Goal: Transaction & Acquisition: Purchase product/service

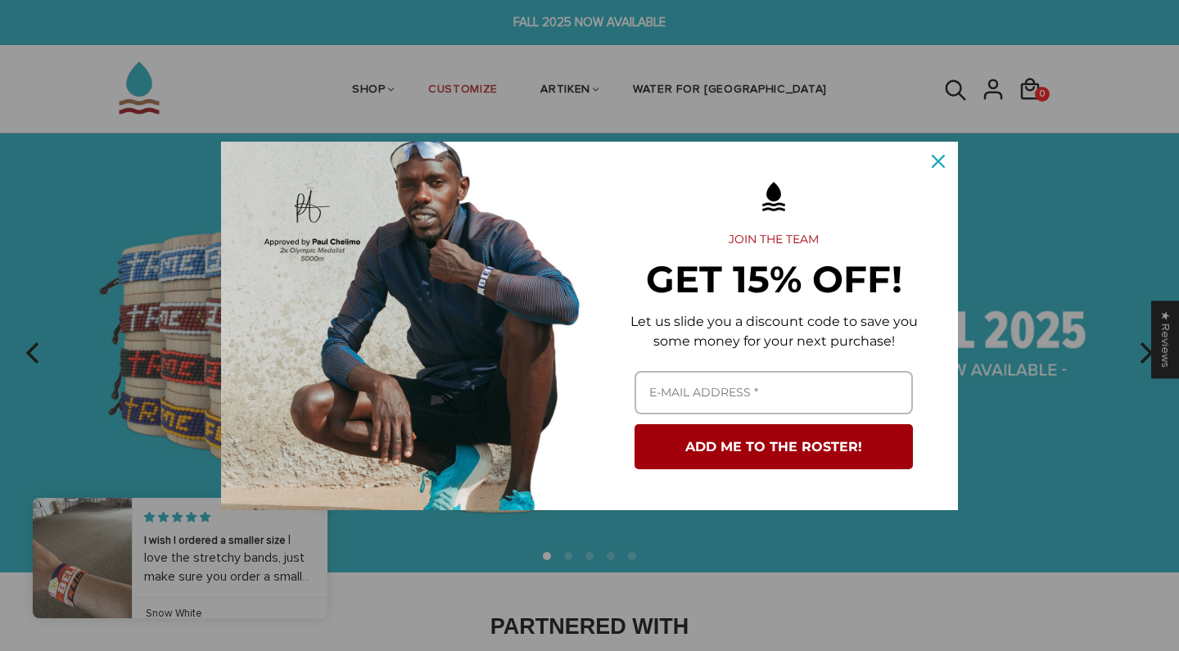
click at [938, 168] on div "Close" at bounding box center [938, 161] width 26 height 26
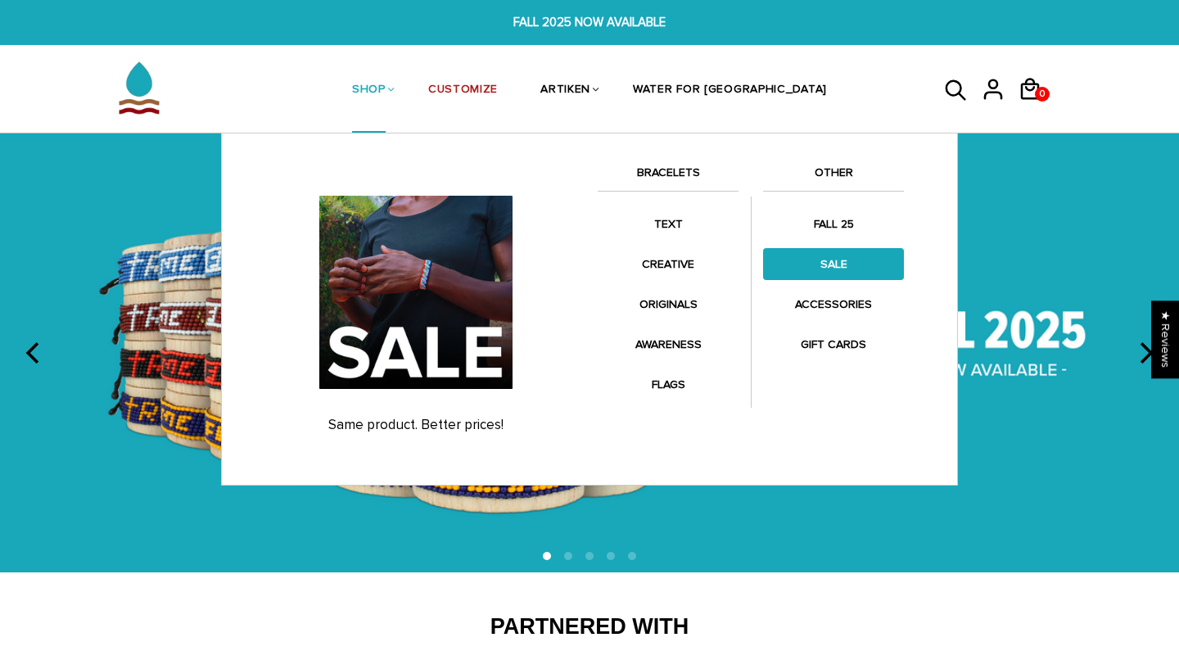
click at [828, 270] on link "SALE" at bounding box center [833, 264] width 141 height 32
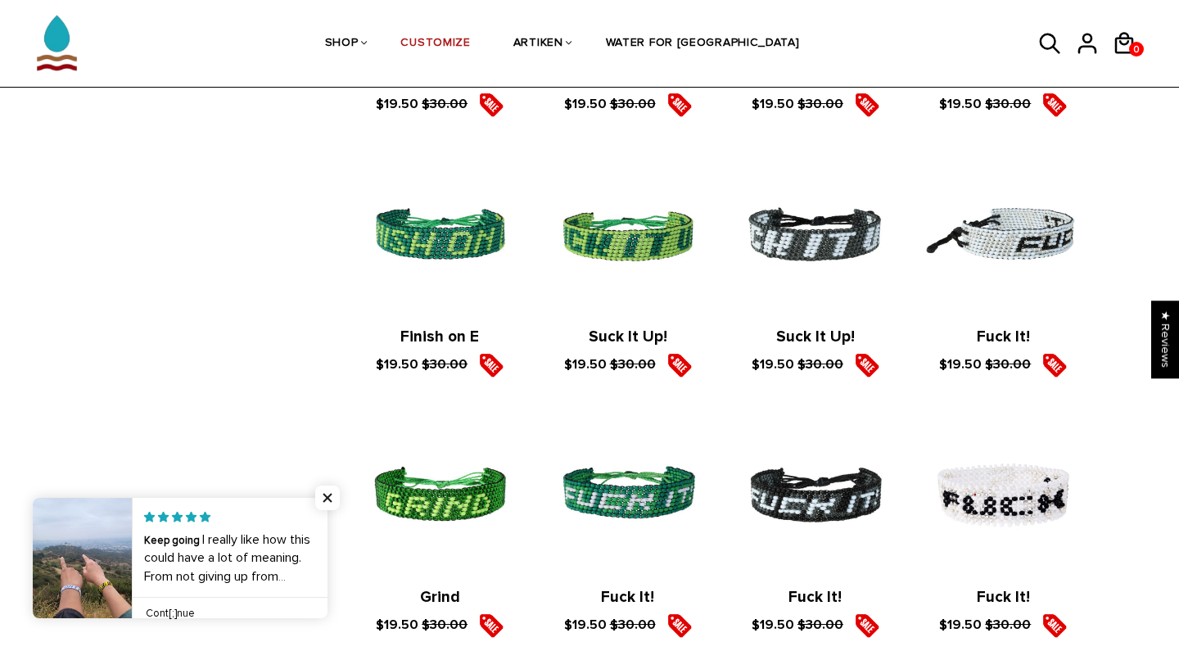
scroll to position [1092, 0]
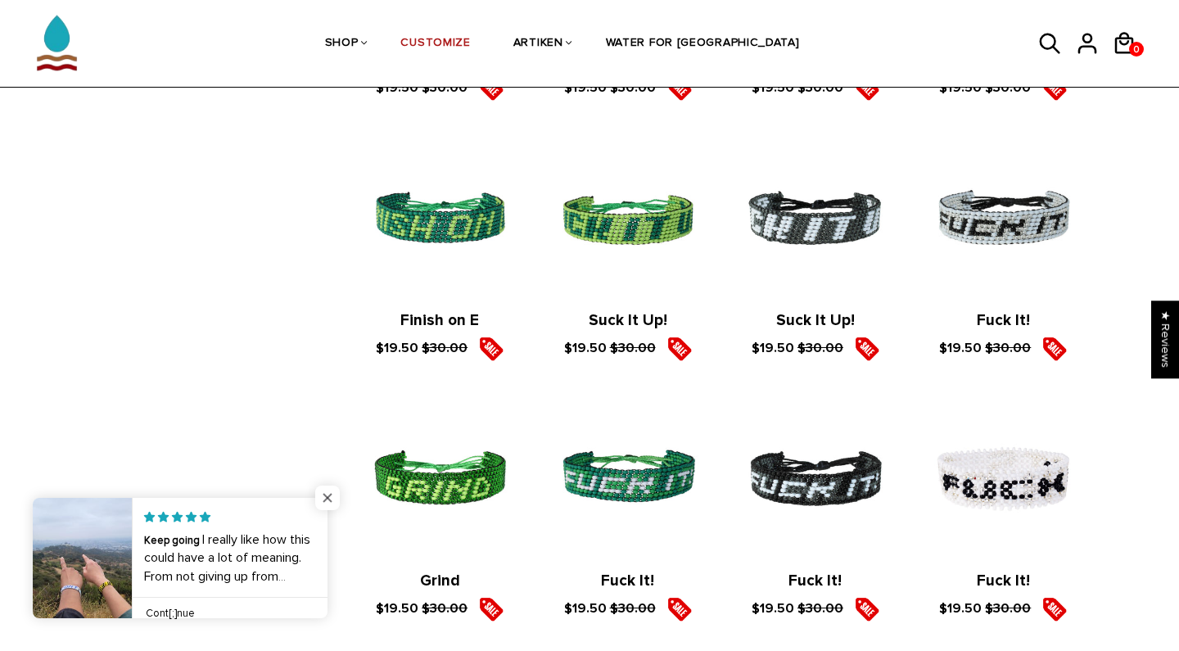
click at [326, 493] on span "Close popup widget" at bounding box center [327, 498] width 25 height 25
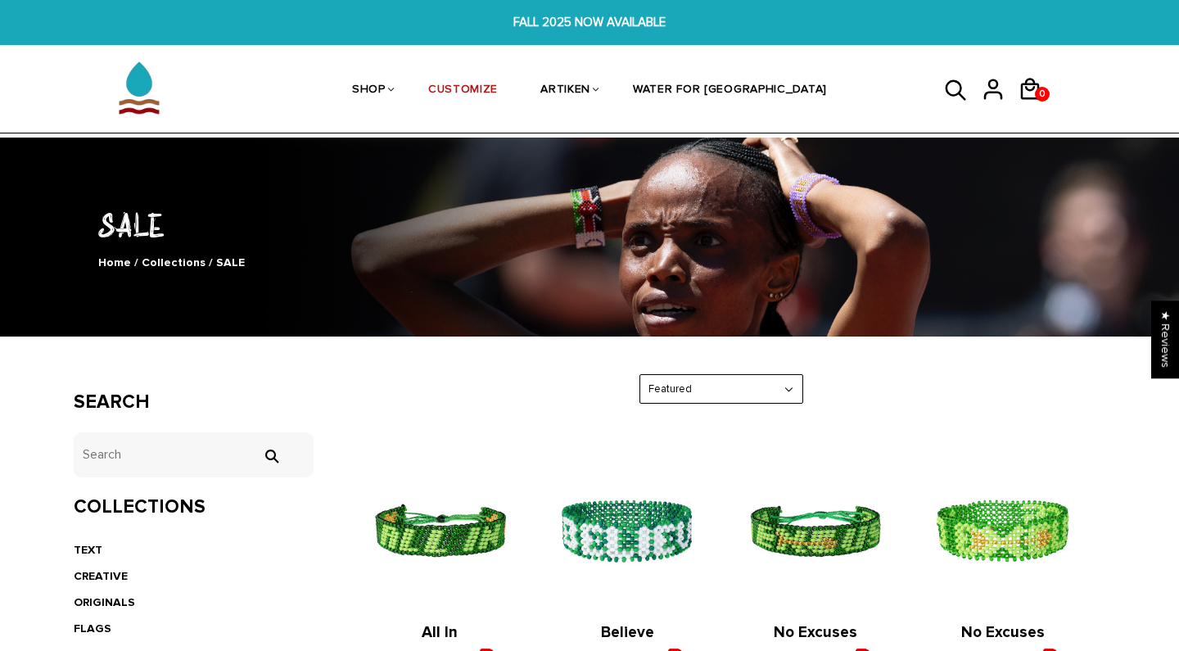
scroll to position [0, 0]
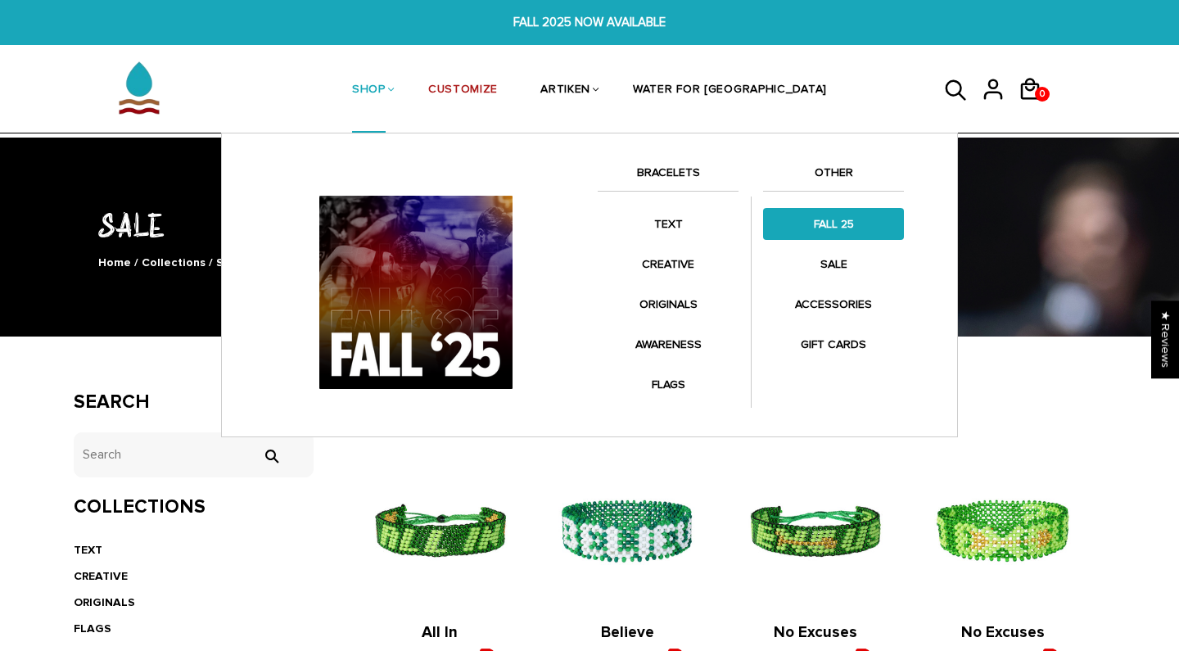
click at [836, 224] on link "FALL 25" at bounding box center [833, 224] width 141 height 32
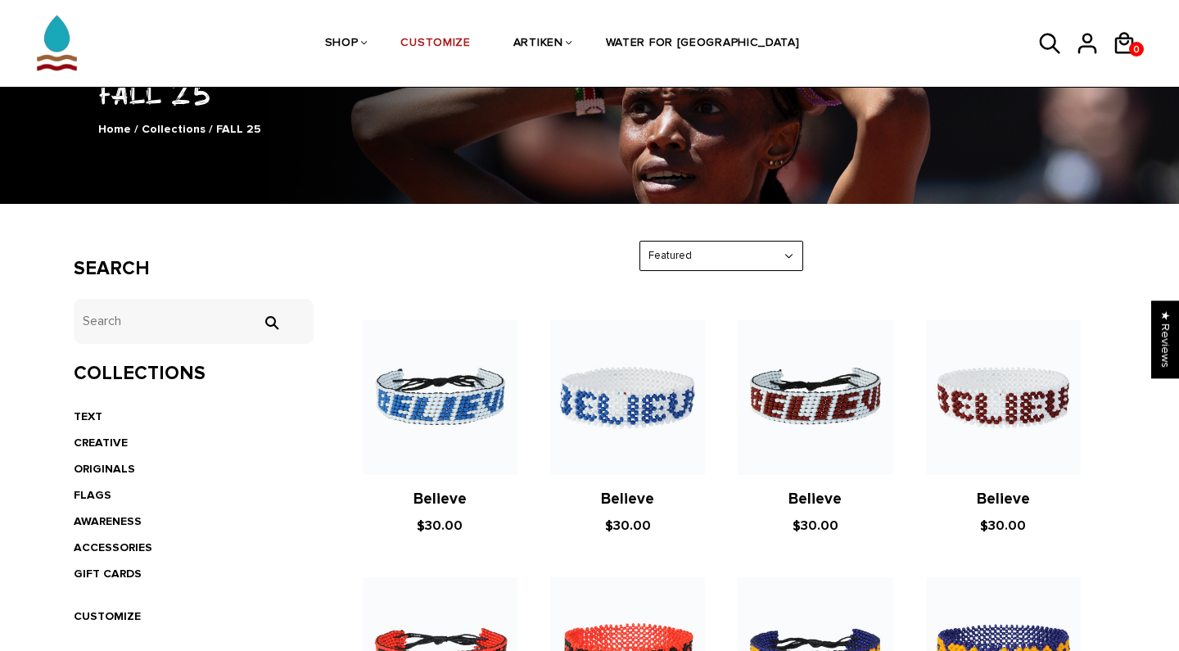
scroll to position [141, 0]
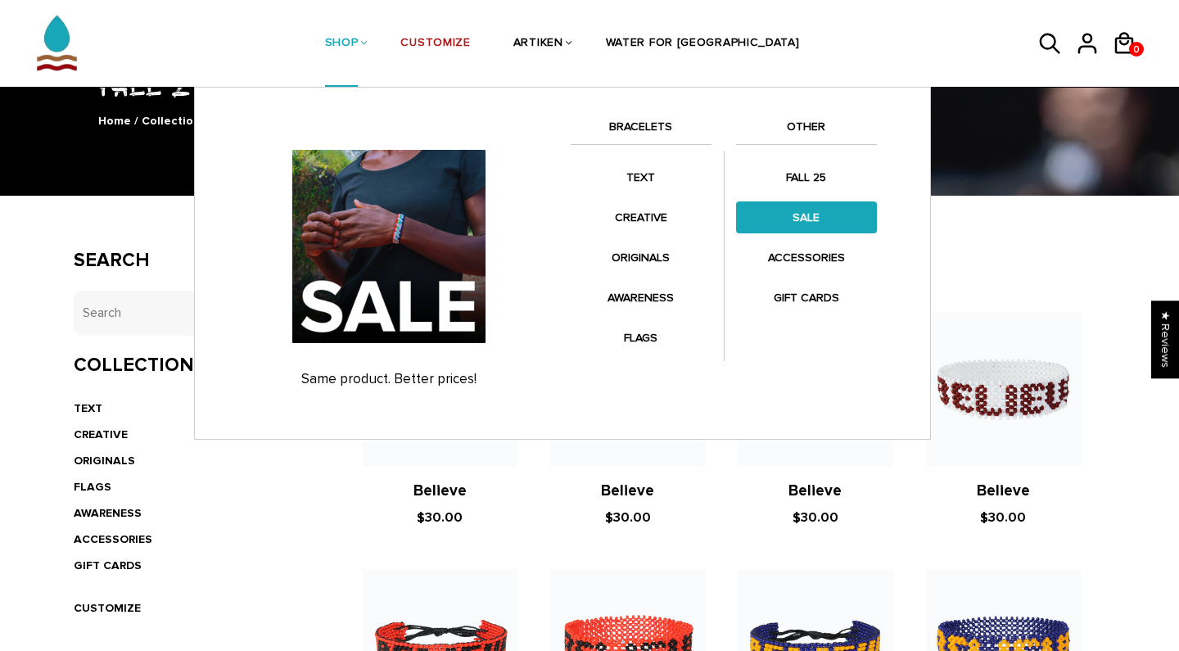
click at [801, 215] on link "SALE" at bounding box center [806, 217] width 141 height 32
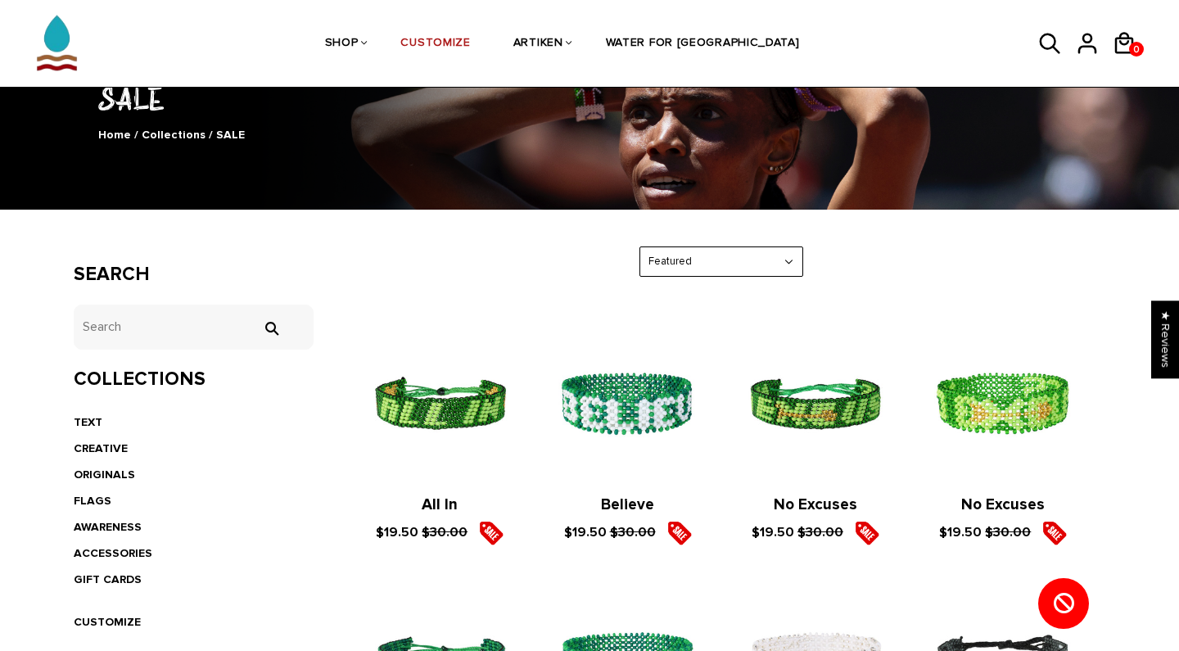
scroll to position [147, 0]
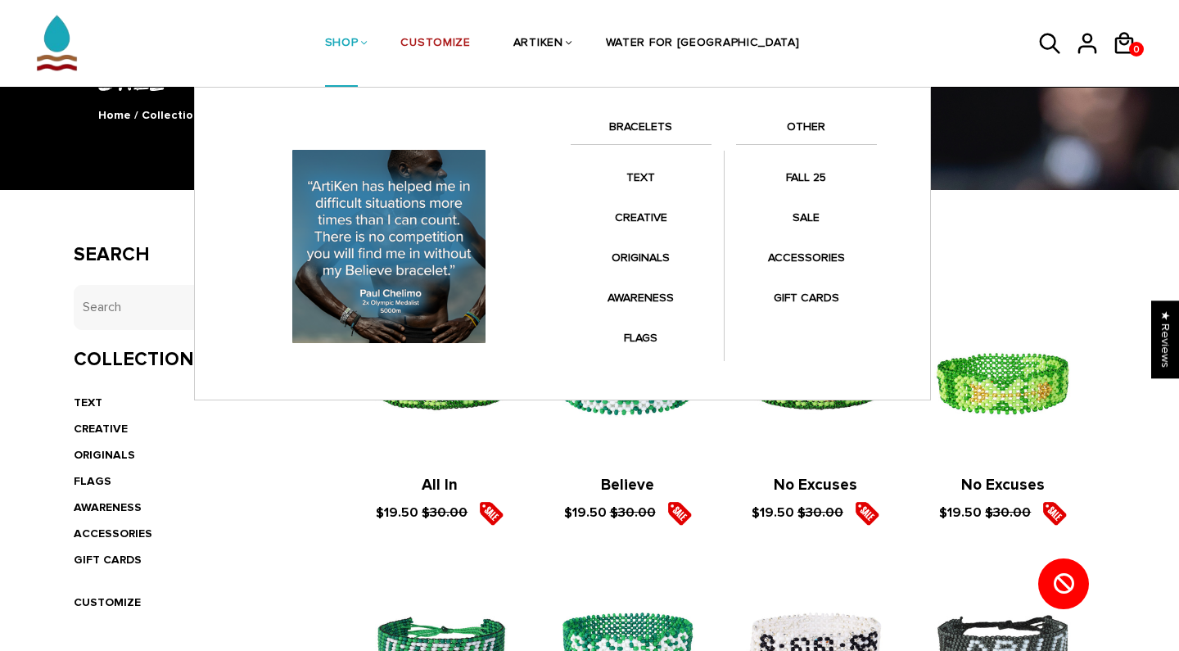
click at [359, 47] on link "SHOP" at bounding box center [342, 44] width 34 height 87
click at [657, 129] on link "BRACELETS" at bounding box center [641, 131] width 141 height 28
click at [659, 133] on link "BRACELETS" at bounding box center [641, 131] width 141 height 28
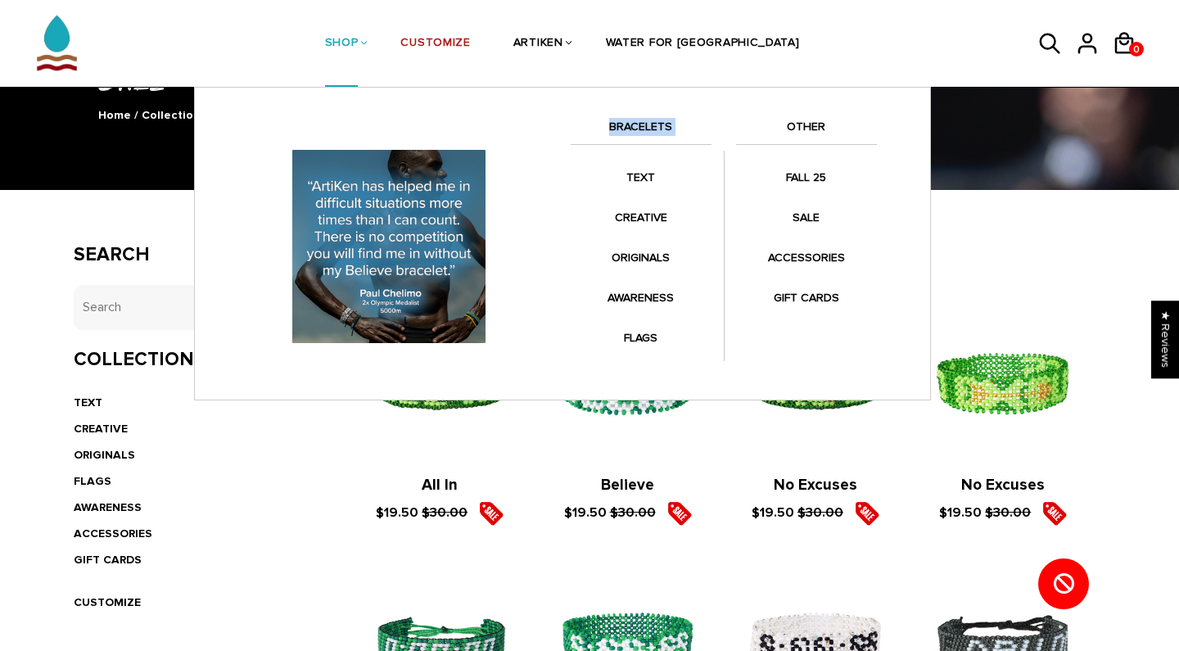
click at [683, 125] on link "BRACELETS" at bounding box center [641, 131] width 141 height 28
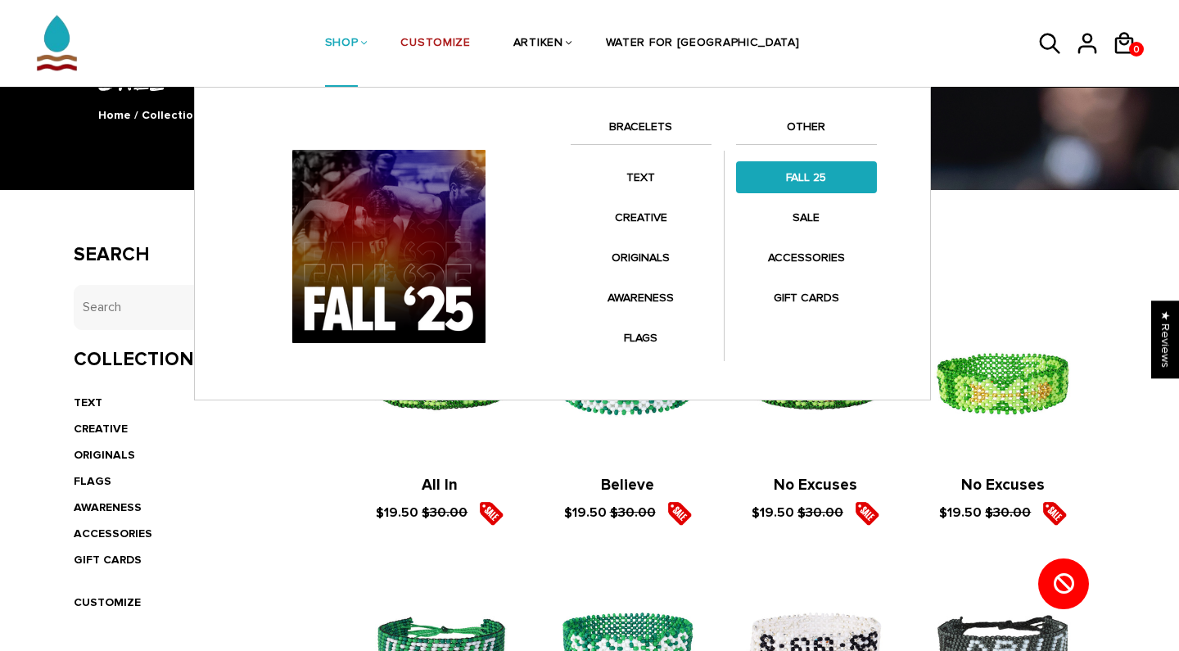
click at [872, 163] on link "FALL 25" at bounding box center [806, 177] width 141 height 32
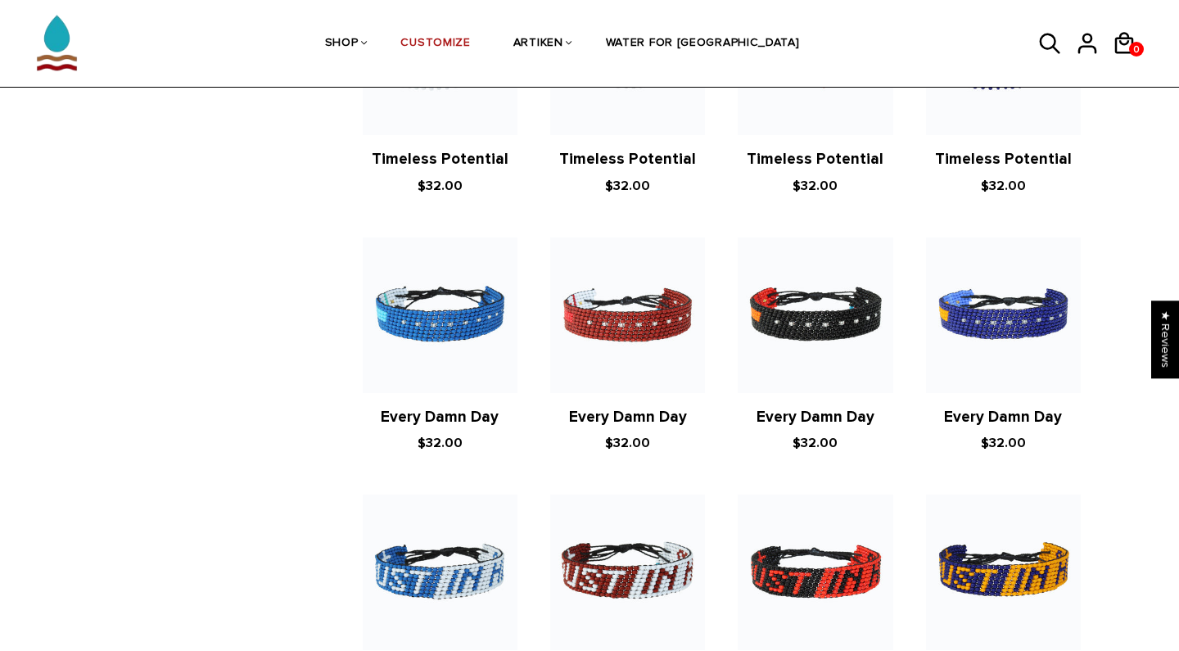
scroll to position [1451, 0]
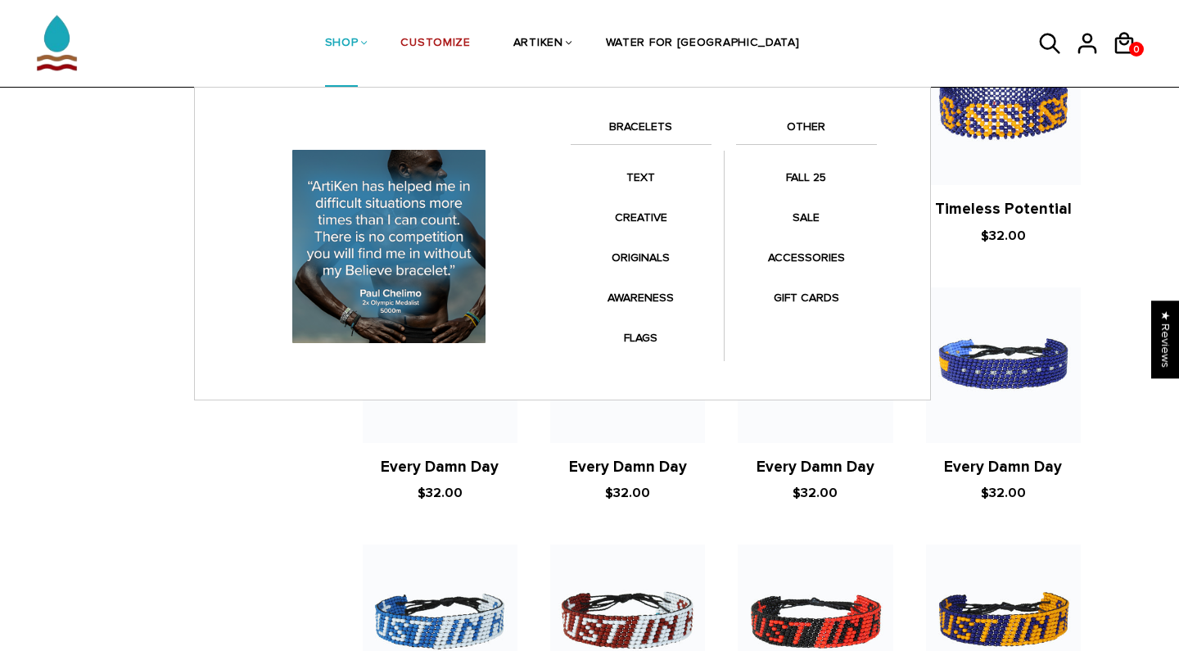
click at [359, 39] on link "SHOP" at bounding box center [342, 44] width 34 height 87
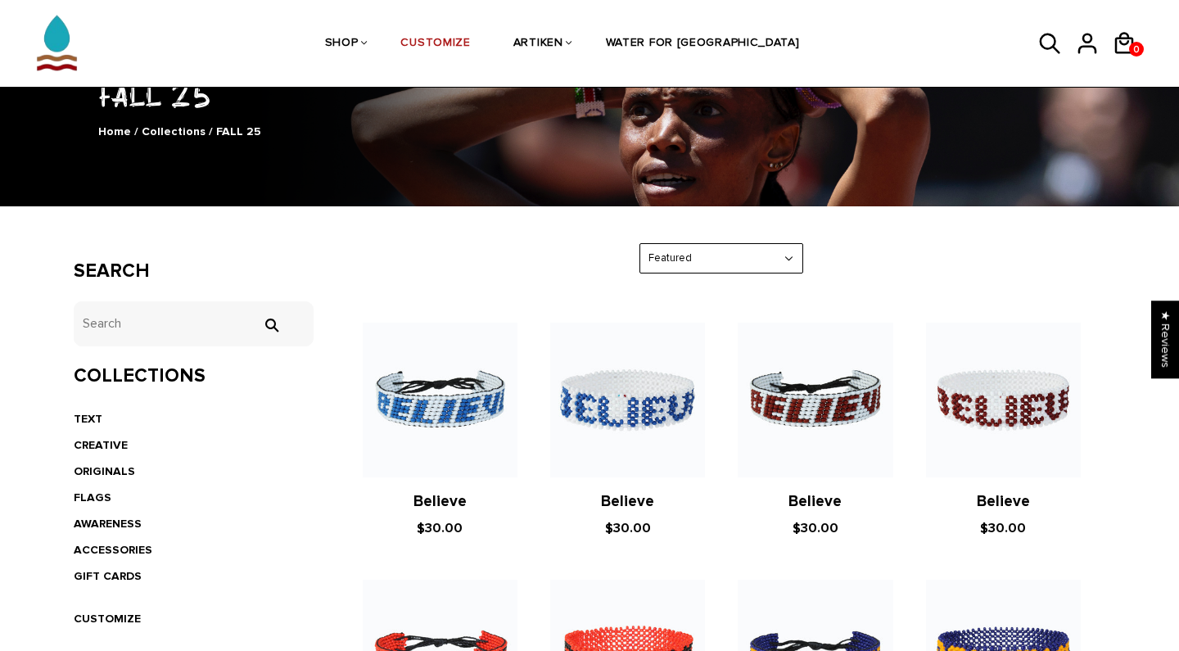
scroll to position [76, 0]
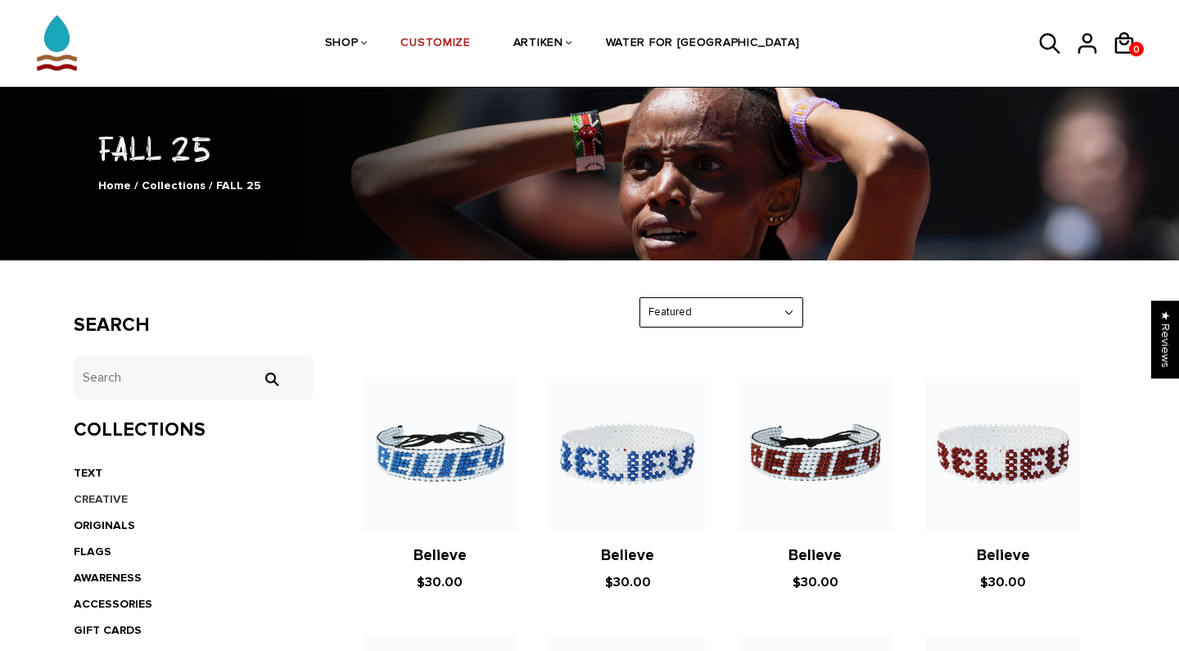
click at [103, 493] on link "CREATIVE" at bounding box center [101, 499] width 54 height 14
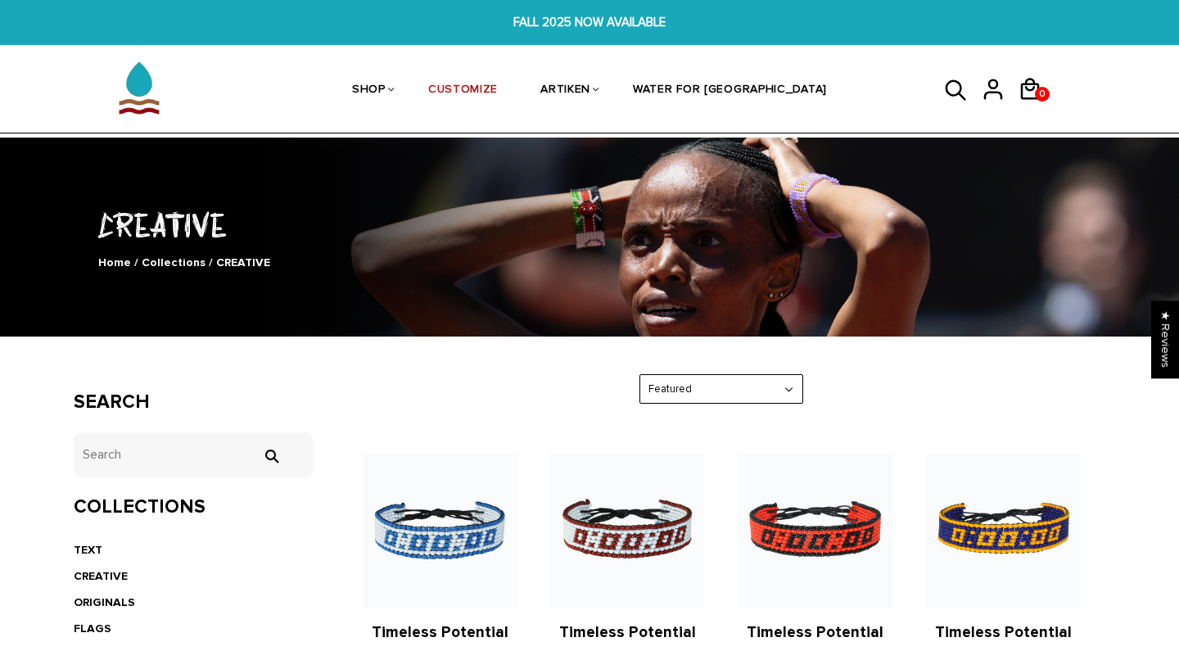
scroll to position [255, 0]
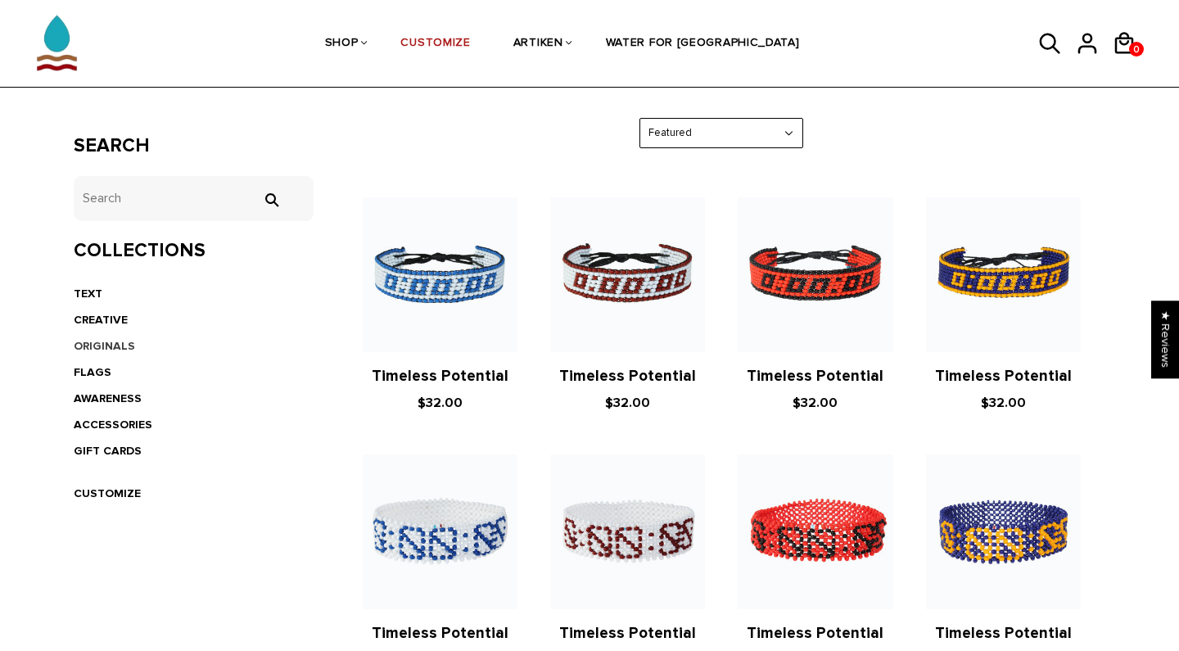
click at [111, 341] on link "ORIGINALS" at bounding box center [104, 346] width 61 height 14
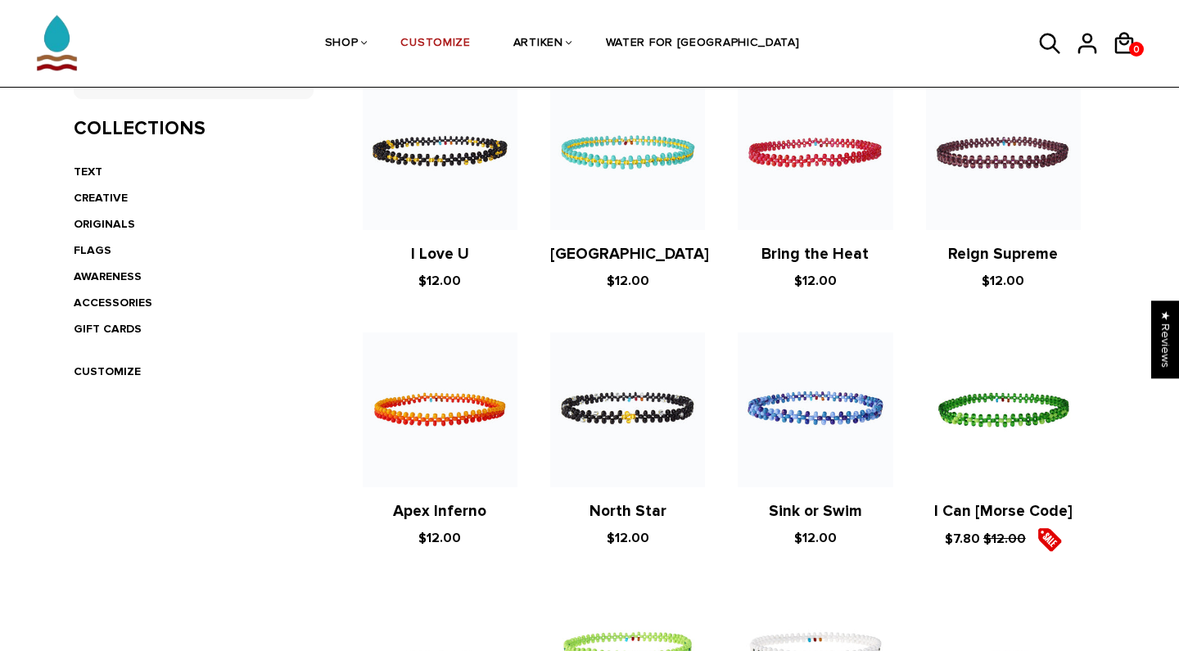
scroll to position [315, 0]
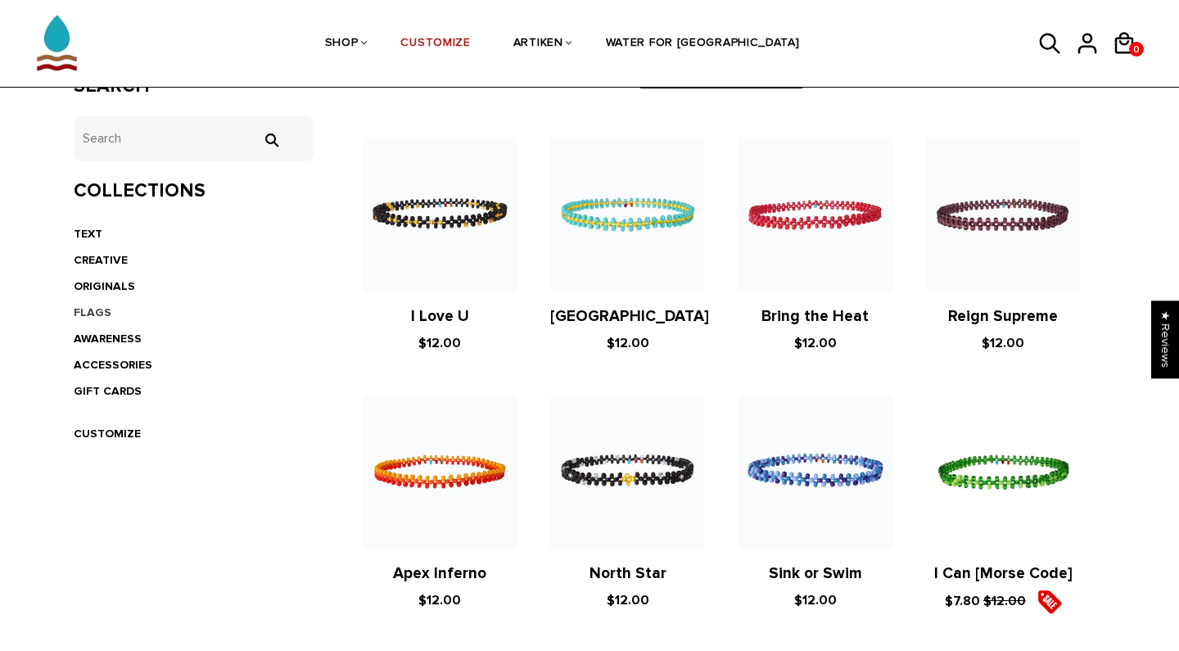
click at [90, 306] on link "FLAGS" at bounding box center [93, 312] width 38 height 14
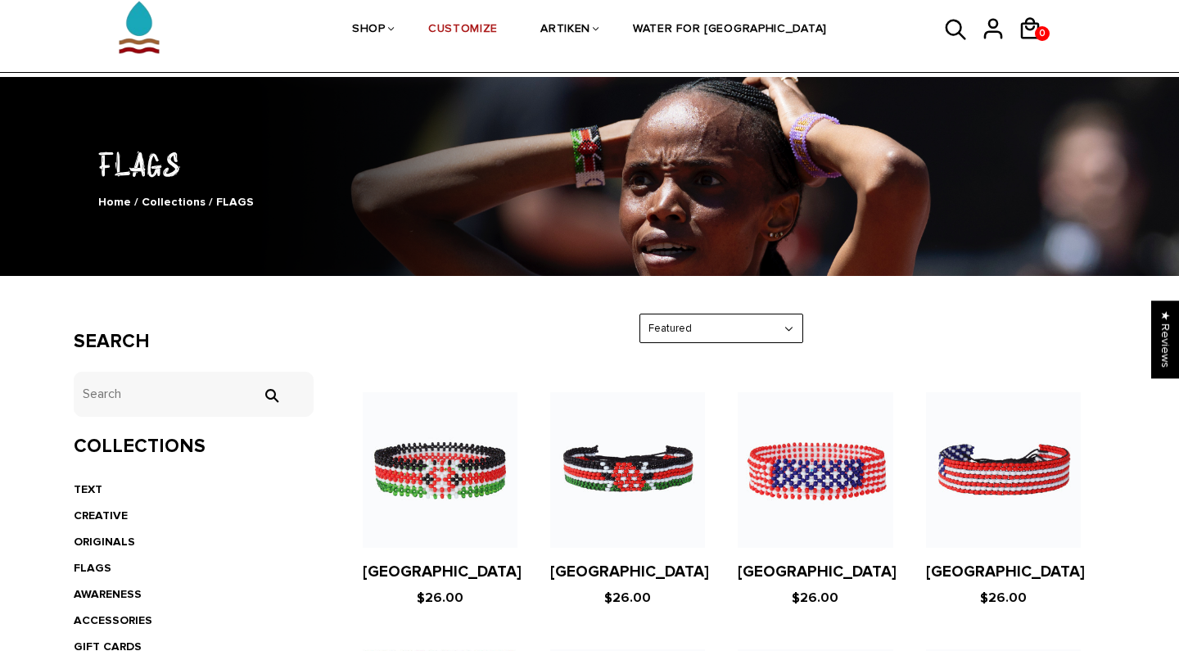
scroll to position [400, 0]
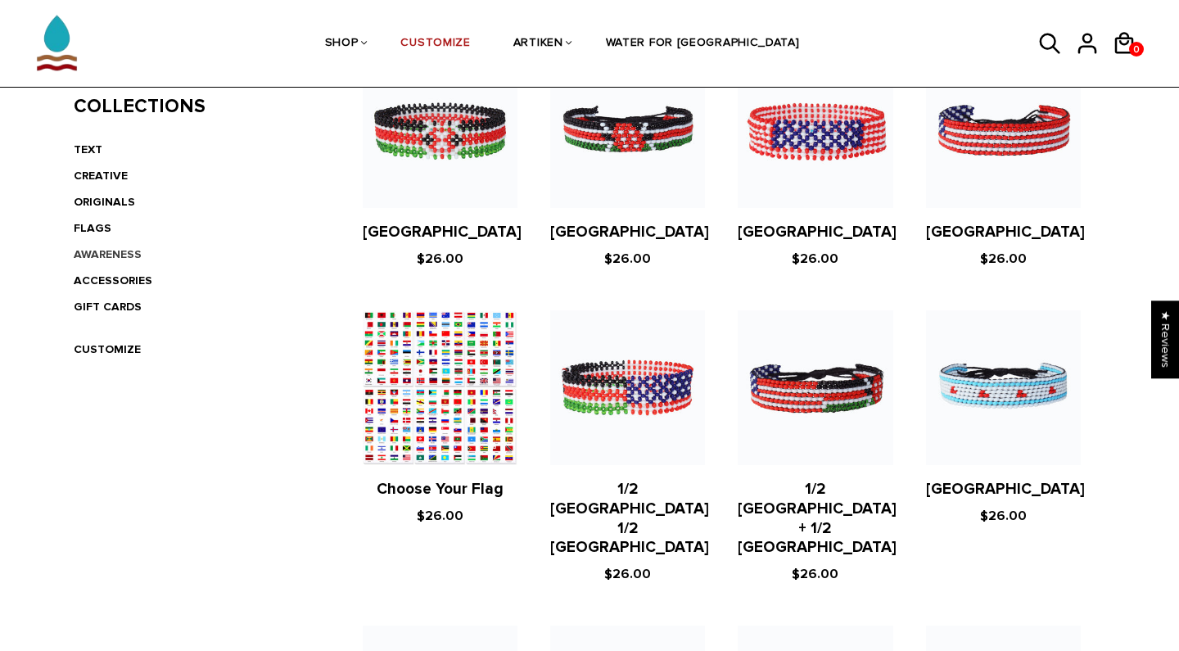
click at [114, 253] on link "AWARENESS" at bounding box center [108, 254] width 68 height 14
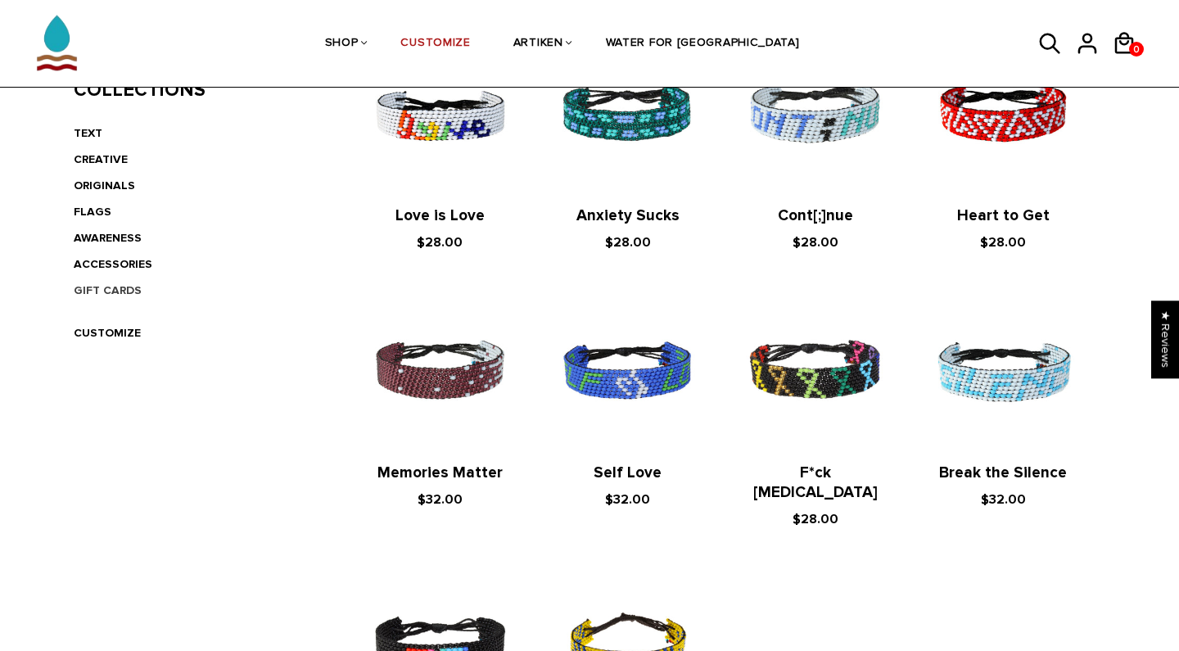
scroll to position [417, 0]
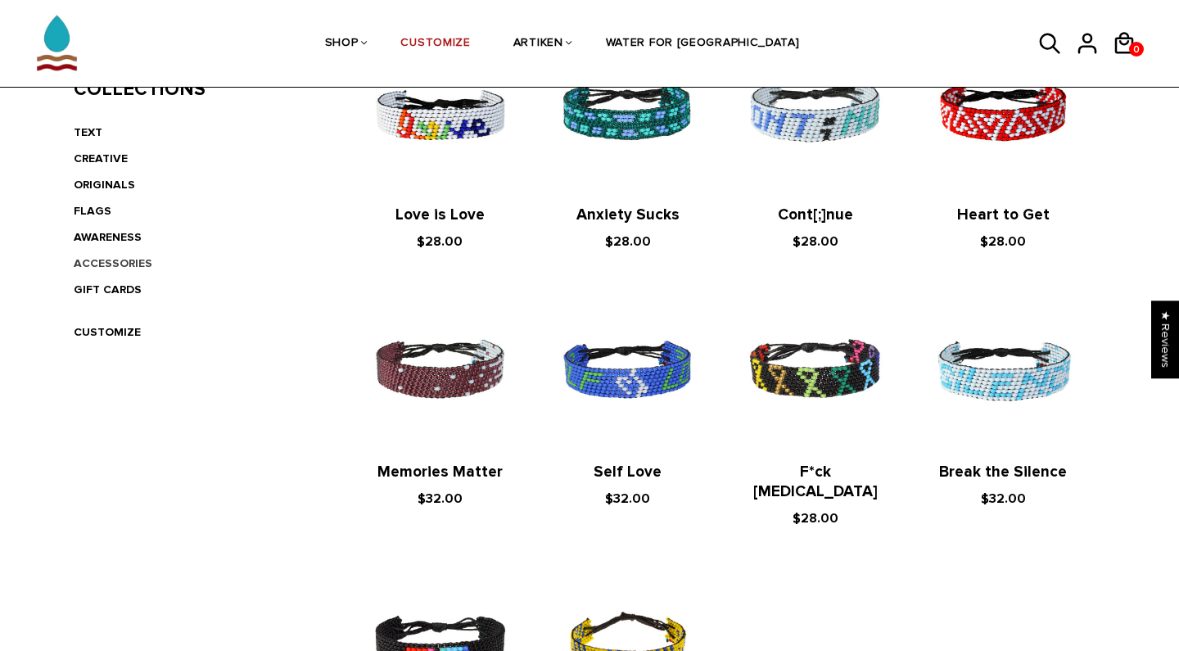
click at [106, 259] on link "ACCESSORIES" at bounding box center [113, 263] width 79 height 14
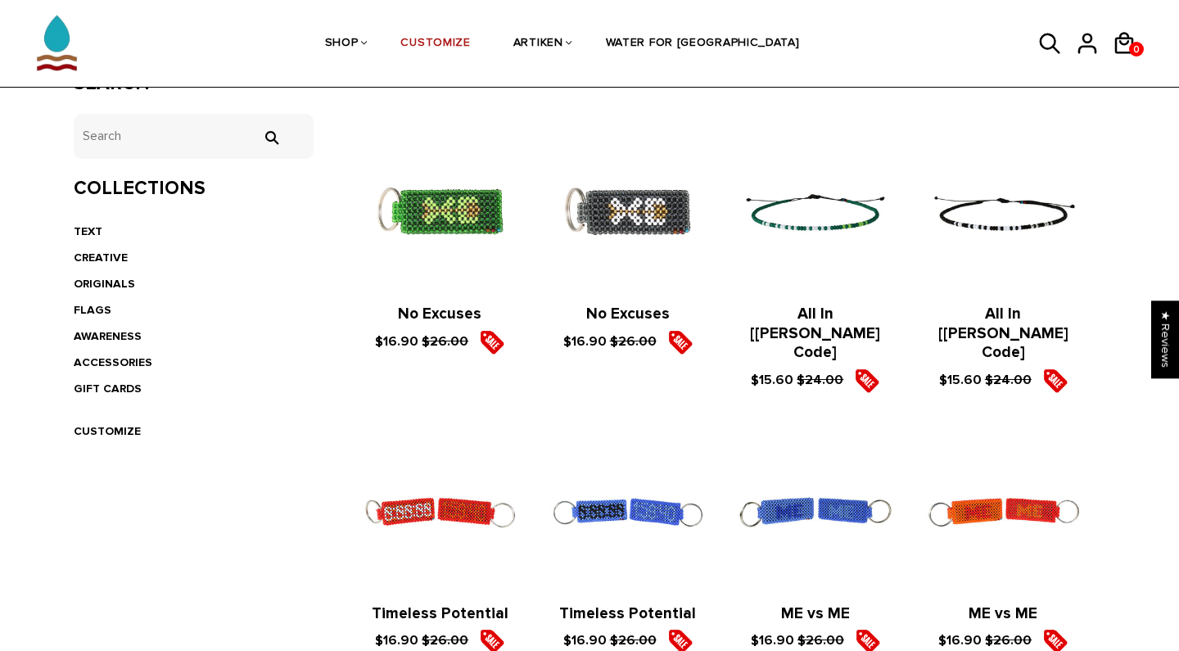
scroll to position [332, 0]
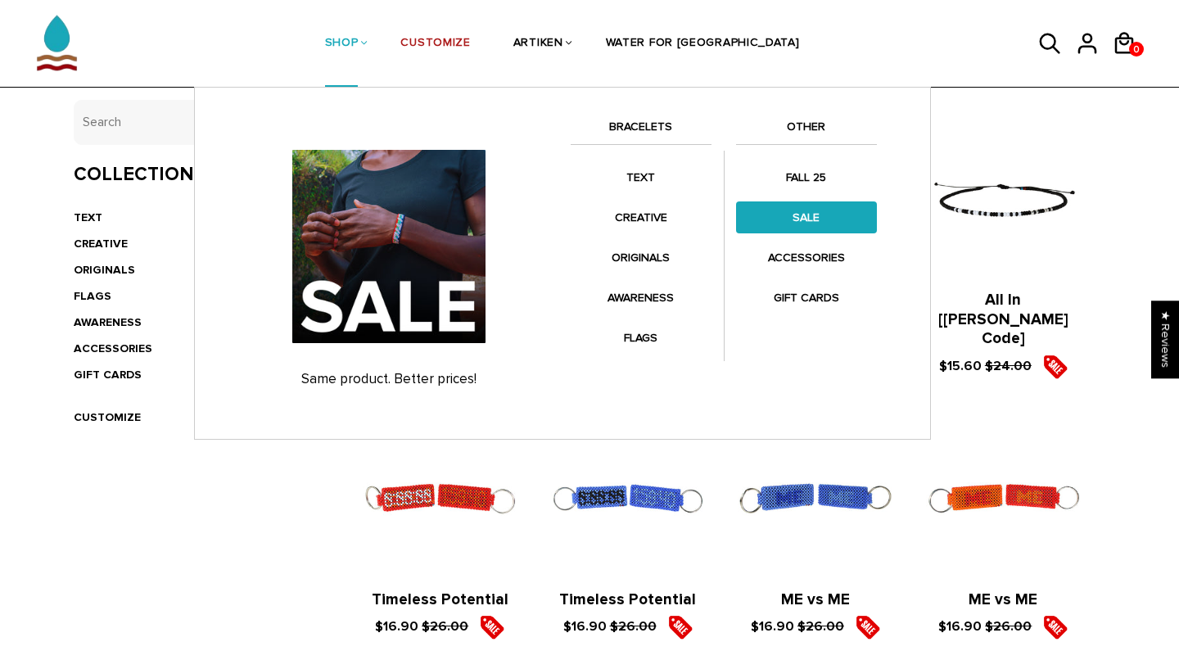
click at [816, 210] on link "SALE" at bounding box center [806, 217] width 141 height 32
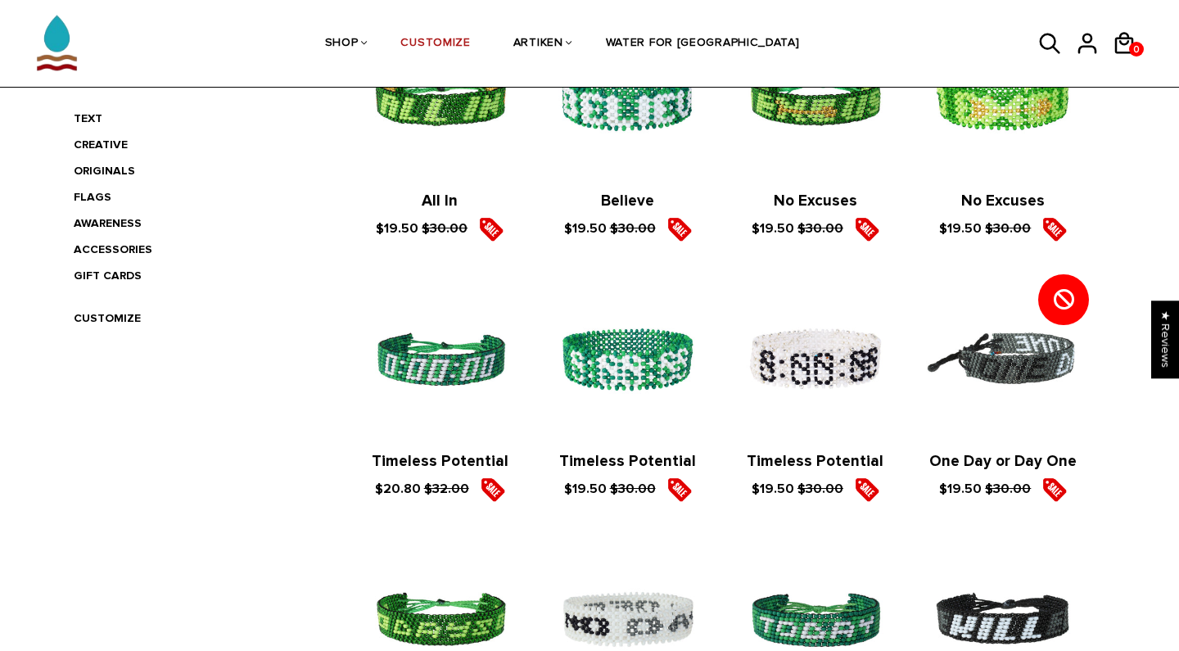
scroll to position [577, 0]
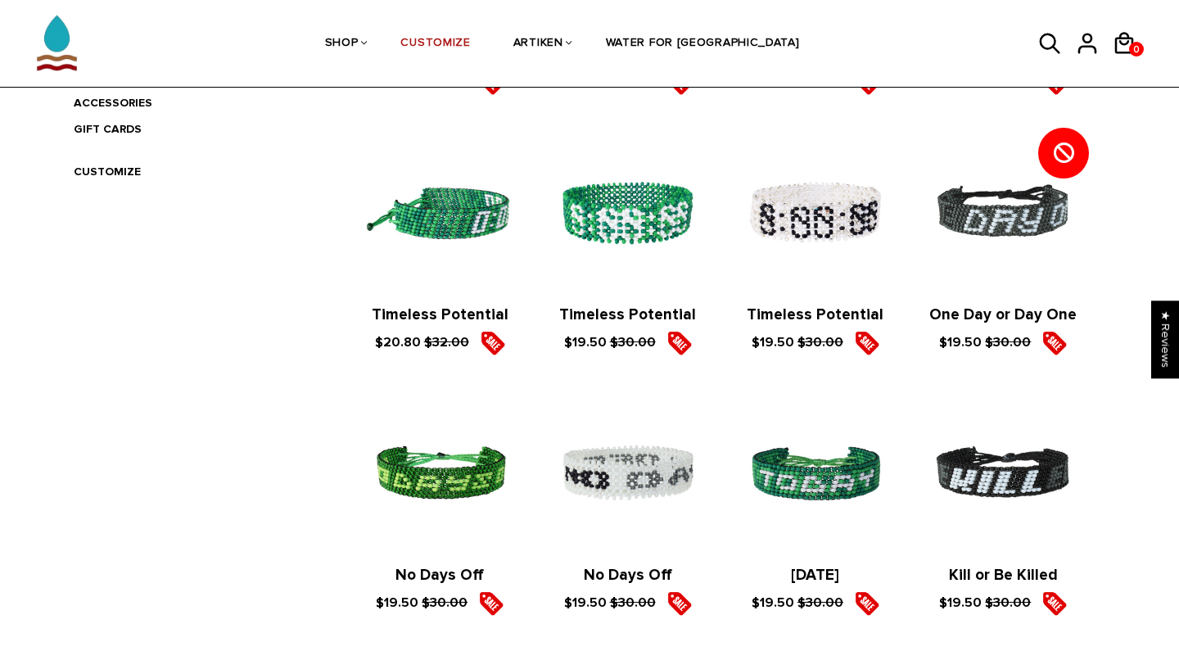
click at [427, 227] on img at bounding box center [440, 213] width 155 height 155
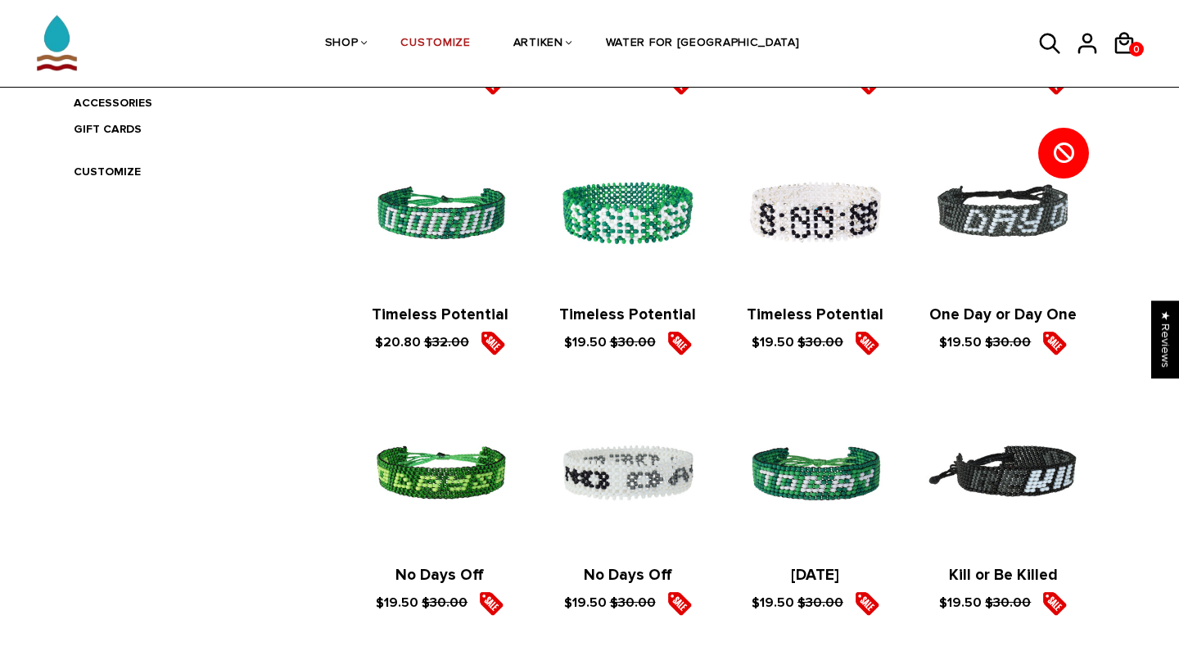
click at [1031, 498] on img at bounding box center [1003, 473] width 155 height 155
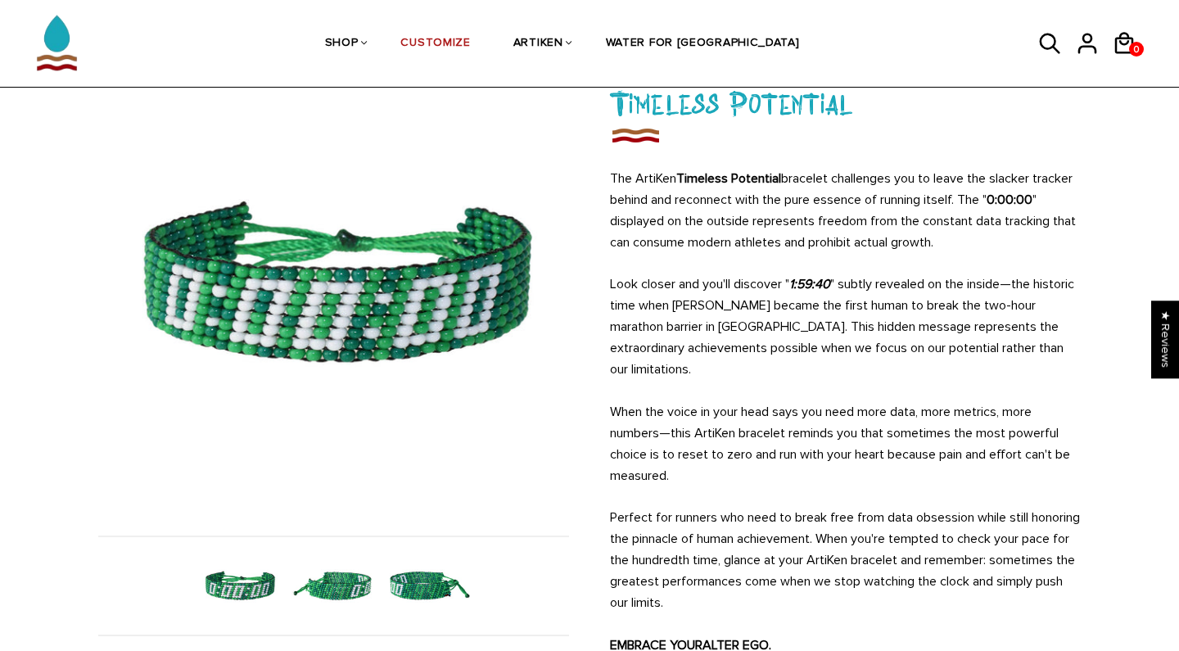
scroll to position [119, 0]
